Goal: Task Accomplishment & Management: Complete application form

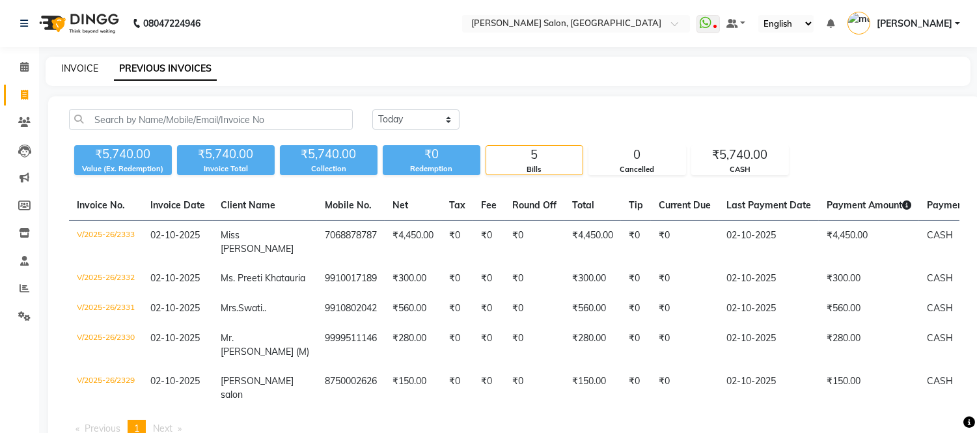
click at [92, 69] on link "INVOICE" at bounding box center [79, 68] width 37 height 12
select select "6469"
select select "service"
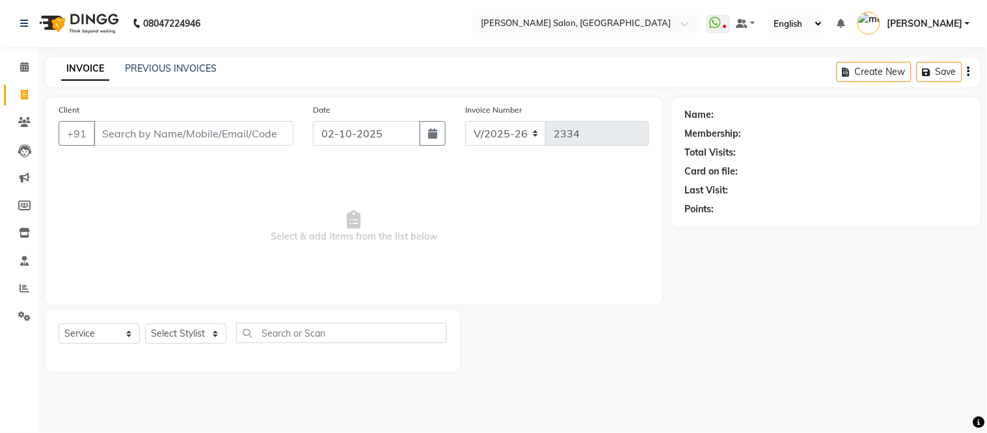
click at [185, 137] on input "Client" at bounding box center [194, 133] width 200 height 25
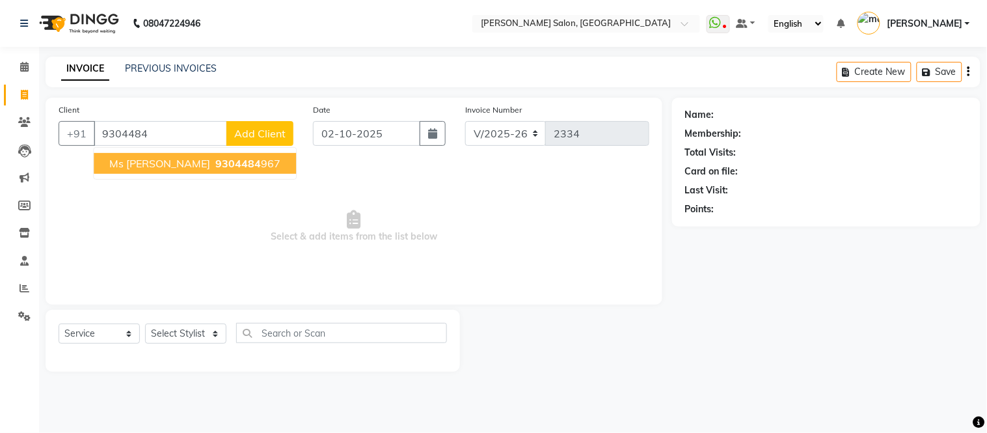
click at [213, 157] on ngb-highlight "9304484 967" at bounding box center [247, 163] width 68 height 13
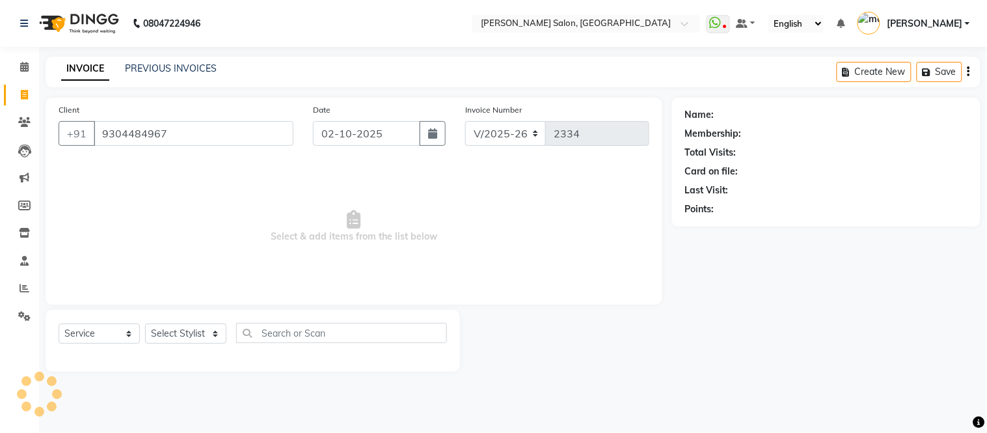
type input "9304484967"
select select "1: Object"
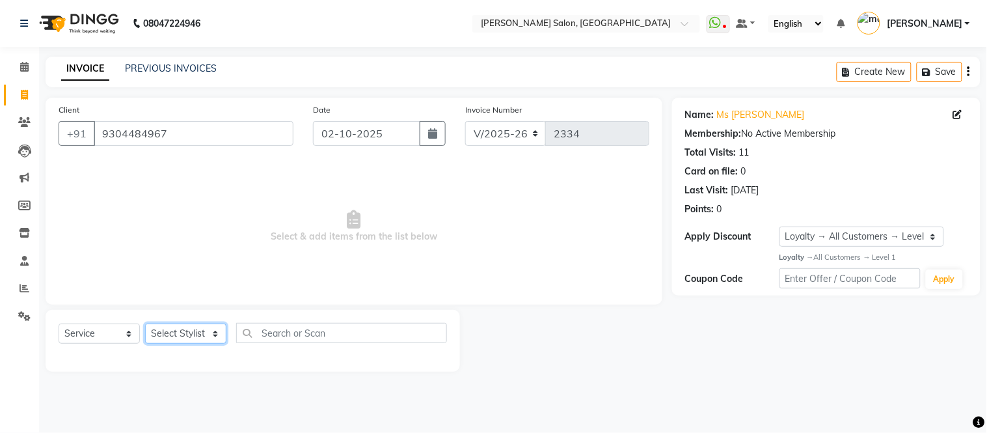
click at [173, 336] on select "Select Stylist [PERSON_NAME] [PERSON_NAME] [PERSON_NAME] [PERSON_NAME] [PERSON_…" at bounding box center [185, 333] width 81 height 20
click at [145, 324] on select "Select Stylist [PERSON_NAME] [PERSON_NAME] [PERSON_NAME] [PERSON_NAME] [PERSON_…" at bounding box center [185, 333] width 81 height 20
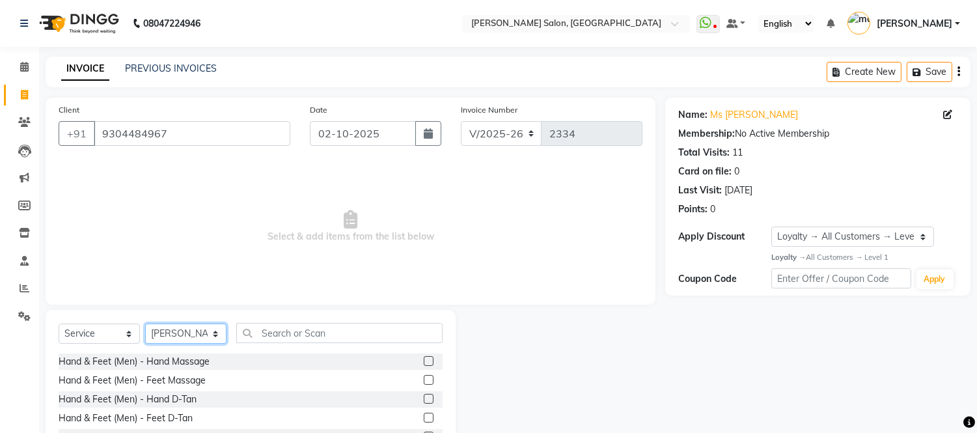
click at [199, 324] on select "Select Stylist [PERSON_NAME] [PERSON_NAME] [PERSON_NAME] [PERSON_NAME] [PERSON_…" at bounding box center [185, 333] width 81 height 20
select select "85906"
click at [145, 324] on select "Select Stylist [PERSON_NAME] [PERSON_NAME] [PERSON_NAME] [PERSON_NAME] [PERSON_…" at bounding box center [185, 333] width 81 height 20
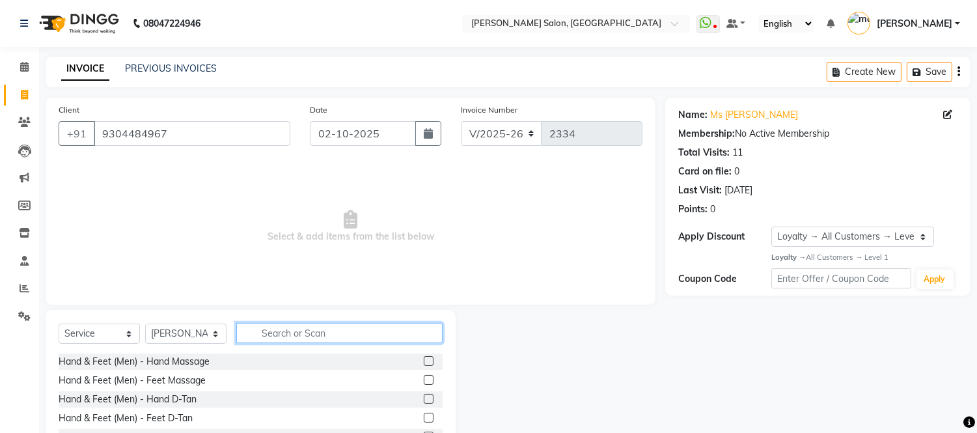
click at [297, 333] on input "text" at bounding box center [339, 333] width 206 height 20
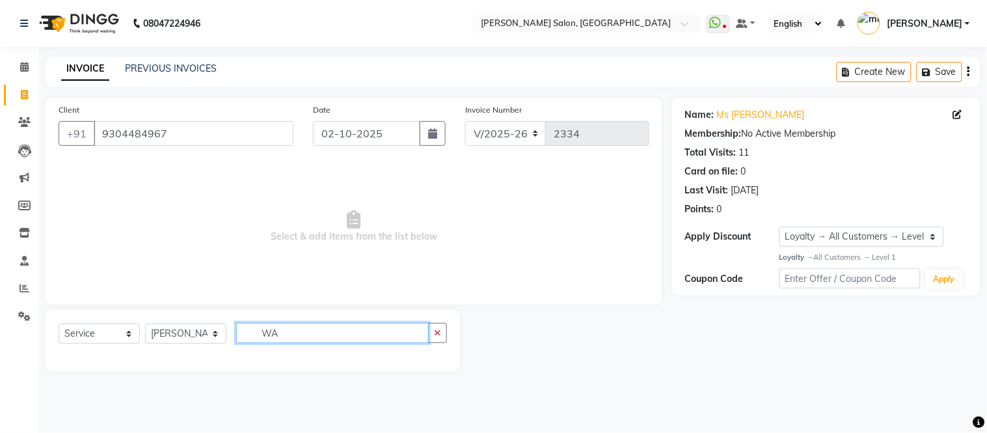
type input "W"
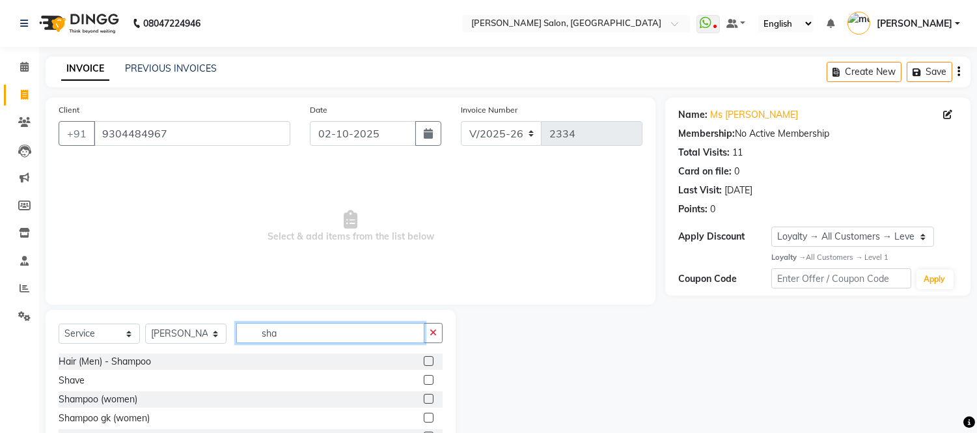
type input "sha"
click at [424, 397] on label at bounding box center [429, 399] width 10 height 10
click at [424, 397] on input "checkbox" at bounding box center [428, 399] width 8 height 8
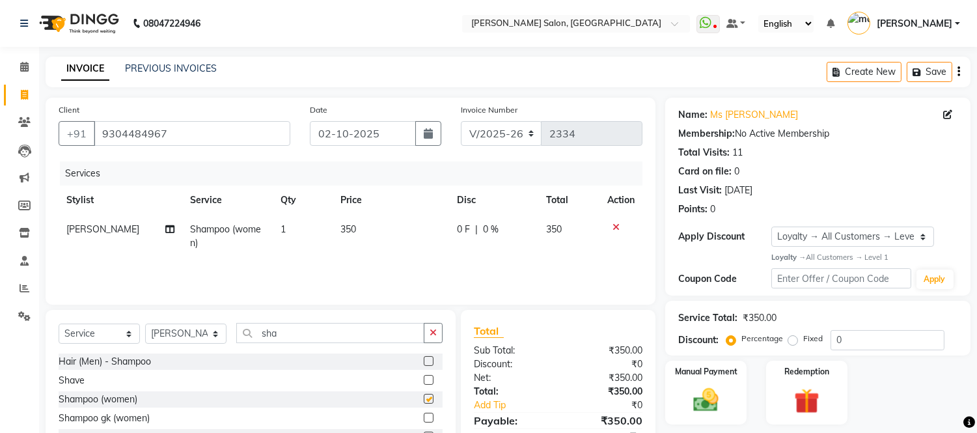
checkbox input "false"
click at [366, 332] on input "sha" at bounding box center [330, 333] width 188 height 20
click at [432, 339] on button "button" at bounding box center [433, 333] width 19 height 20
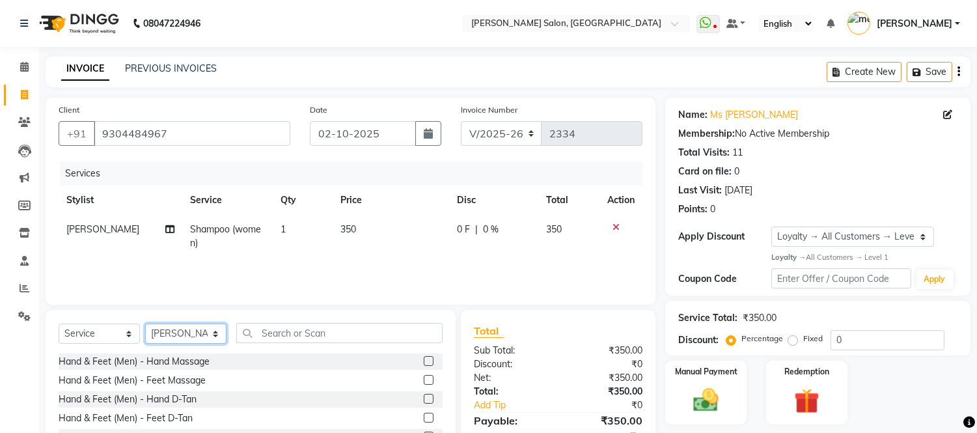
click at [185, 328] on select "Select Stylist [PERSON_NAME] [PERSON_NAME] [PERSON_NAME] [PERSON_NAME] [PERSON_…" at bounding box center [185, 333] width 81 height 20
select select "85118"
click at [145, 324] on select "Select Stylist [PERSON_NAME] [PERSON_NAME] [PERSON_NAME] [PERSON_NAME] [PERSON_…" at bounding box center [185, 333] width 81 height 20
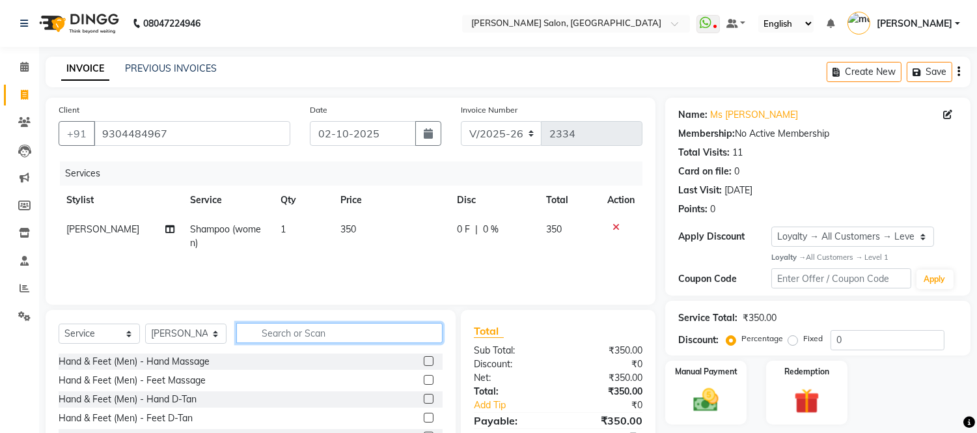
click at [337, 335] on input "text" at bounding box center [339, 333] width 206 height 20
type input "hair cut"
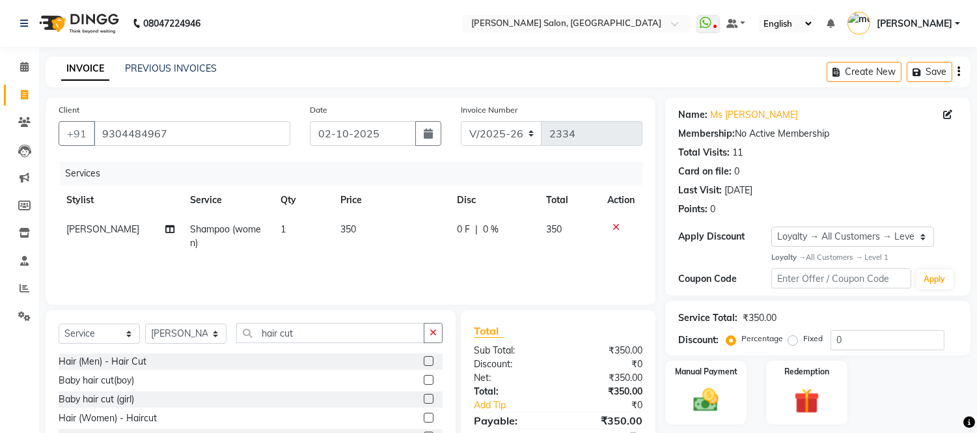
click at [428, 416] on label at bounding box center [429, 418] width 10 height 10
click at [428, 416] on input "checkbox" at bounding box center [428, 418] width 8 height 8
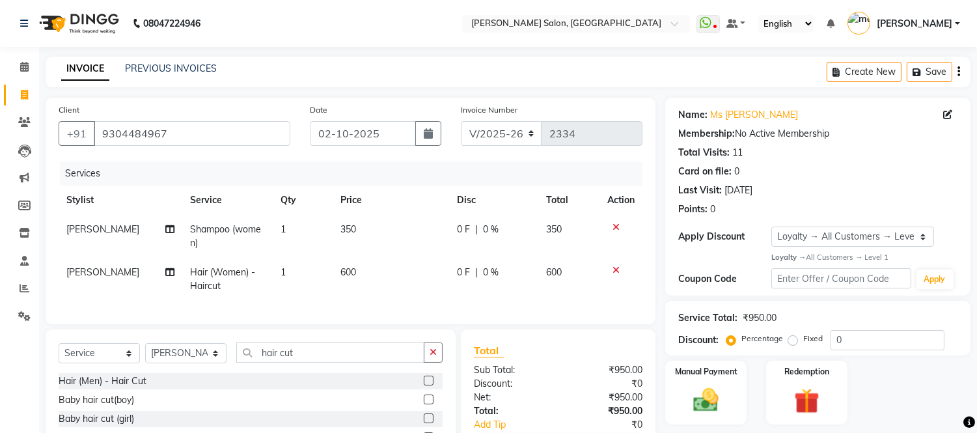
checkbox input "false"
click at [803, 343] on label "Fixed" at bounding box center [813, 339] width 20 height 12
click at [794, 343] on input "Fixed" at bounding box center [795, 338] width 9 height 9
radio input "true"
click at [856, 336] on input "0" at bounding box center [887, 340] width 114 height 20
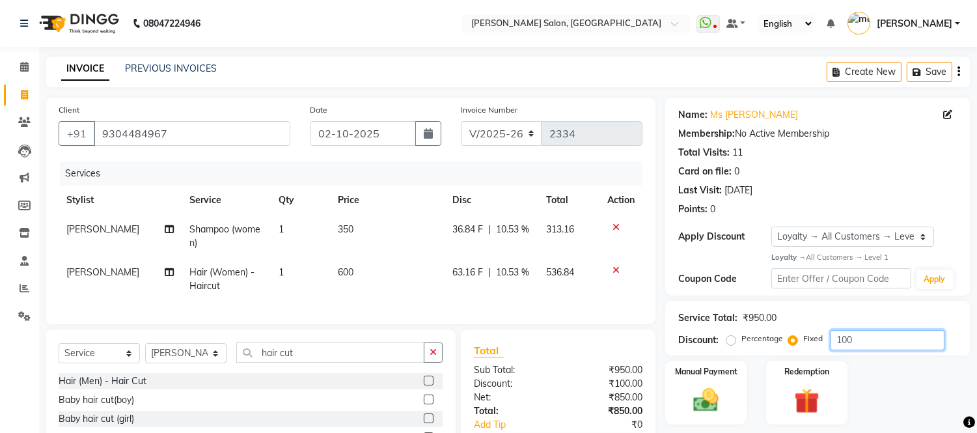
scroll to position [90, 0]
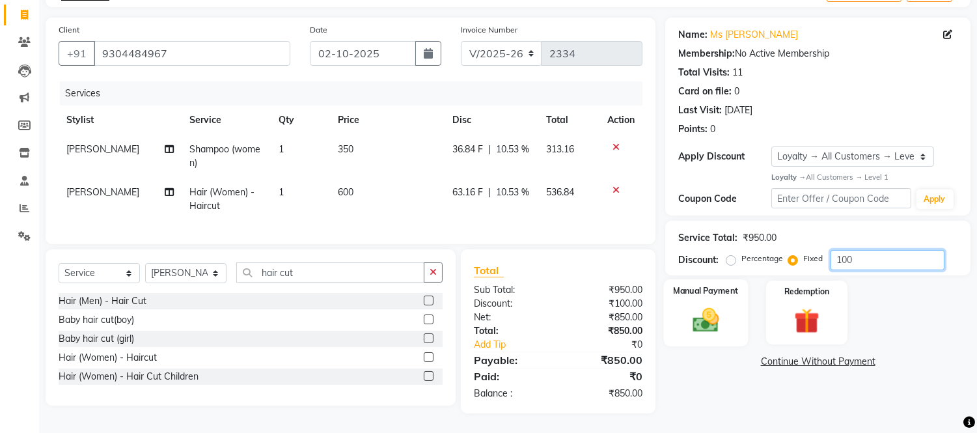
type input "100"
click at [703, 310] on img at bounding box center [706, 320] width 43 height 31
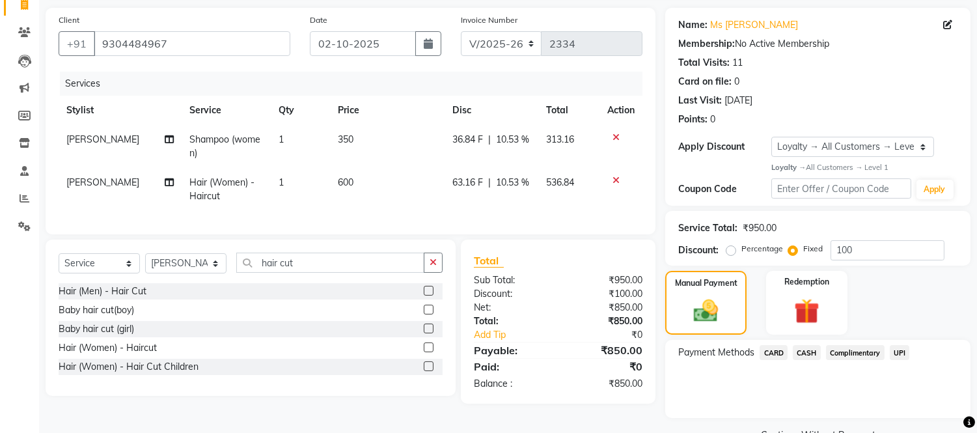
click at [901, 351] on span "UPI" at bounding box center [900, 352] width 20 height 15
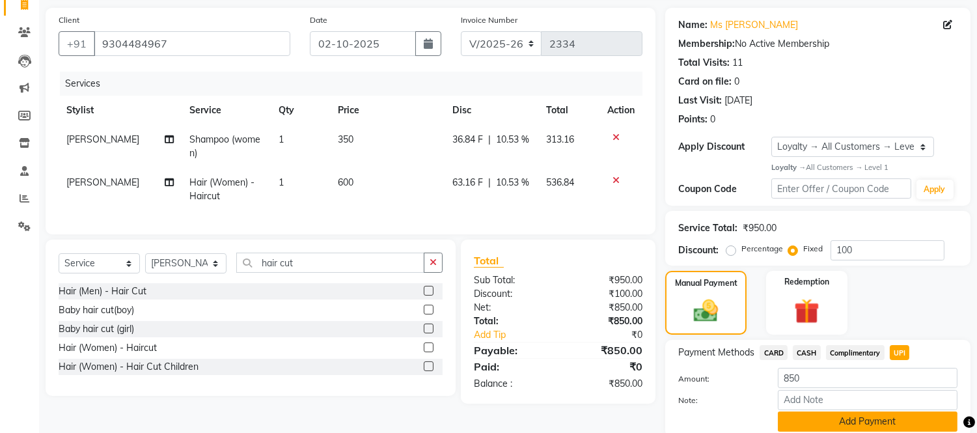
click at [879, 418] on button "Add Payment" at bounding box center [868, 421] width 180 height 20
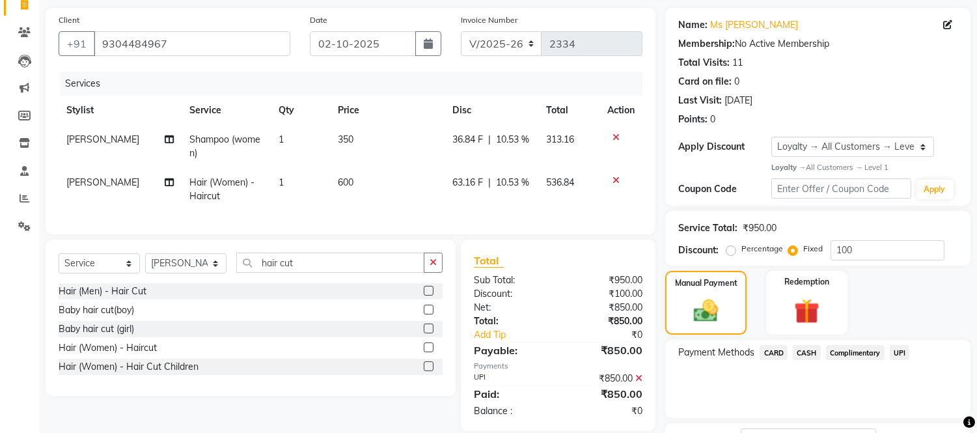
scroll to position [194, 0]
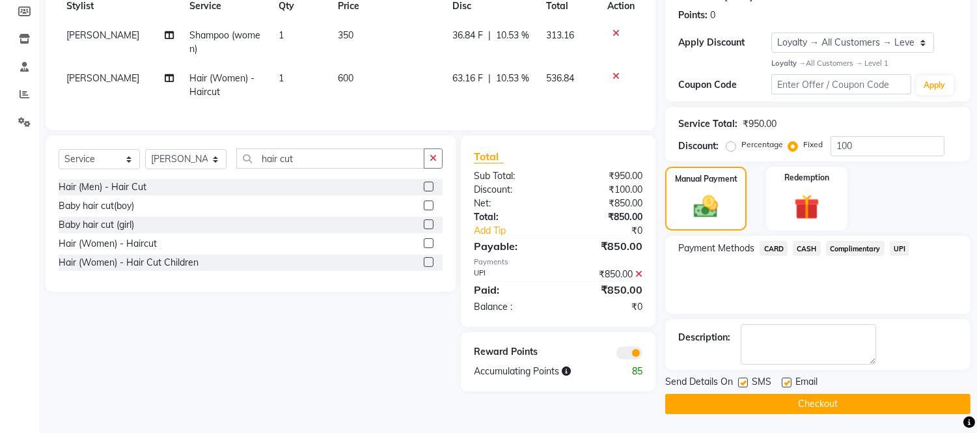
click at [847, 405] on button "Checkout" at bounding box center [817, 404] width 305 height 20
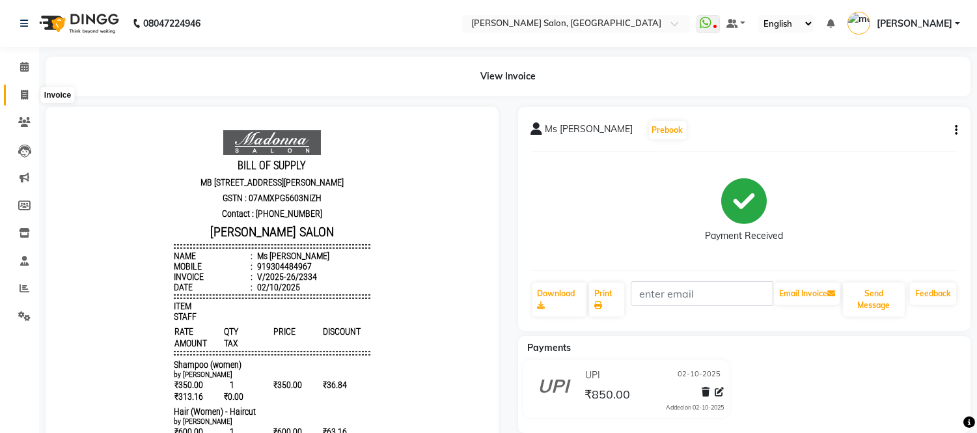
click at [22, 90] on icon at bounding box center [24, 95] width 7 height 10
select select "6469"
select select "service"
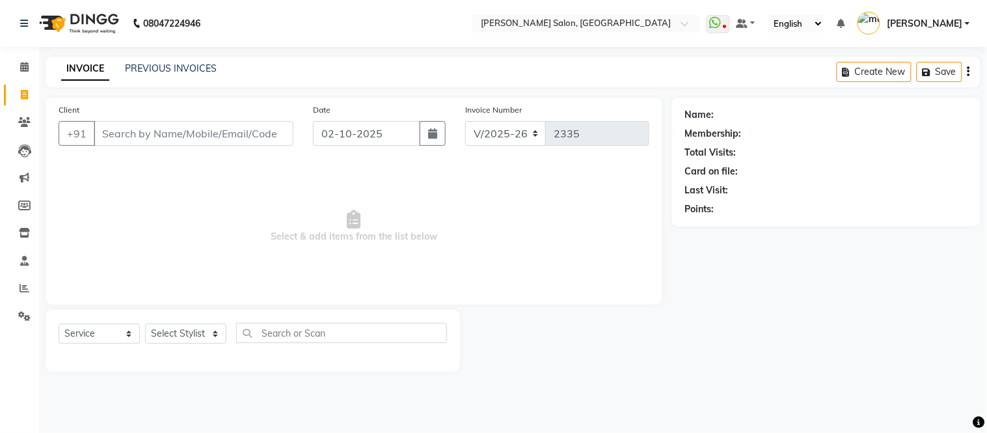
click at [165, 62] on div "PREVIOUS INVOICES" at bounding box center [171, 69] width 92 height 14
click at [170, 66] on link "PREVIOUS INVOICES" at bounding box center [171, 68] width 92 height 12
